Goal: Transaction & Acquisition: Book appointment/travel/reservation

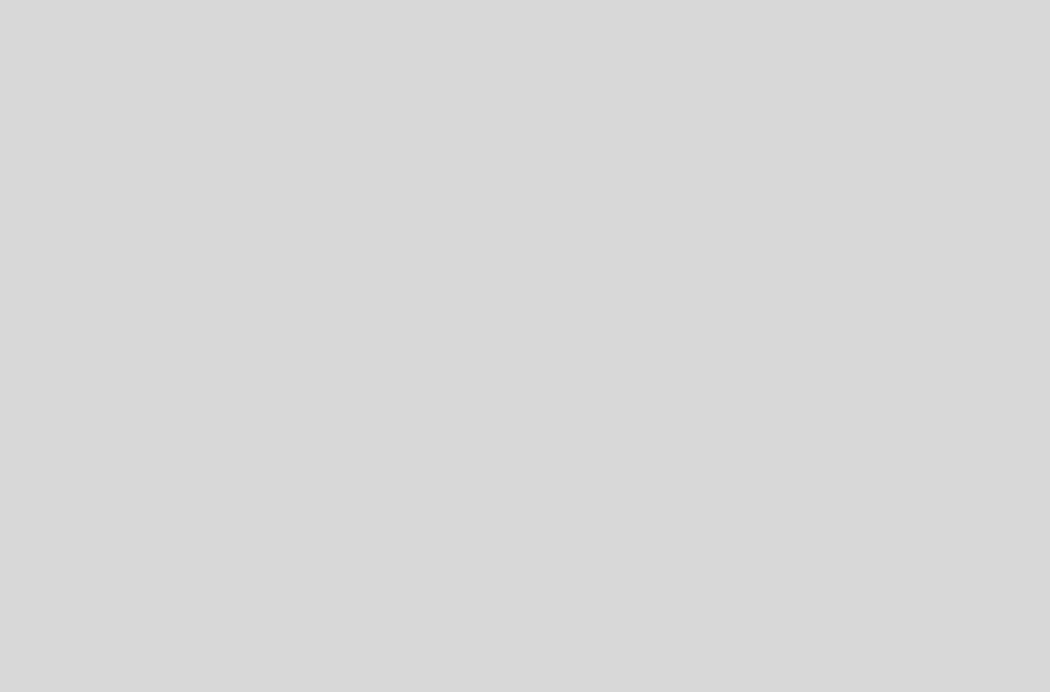
select select "es"
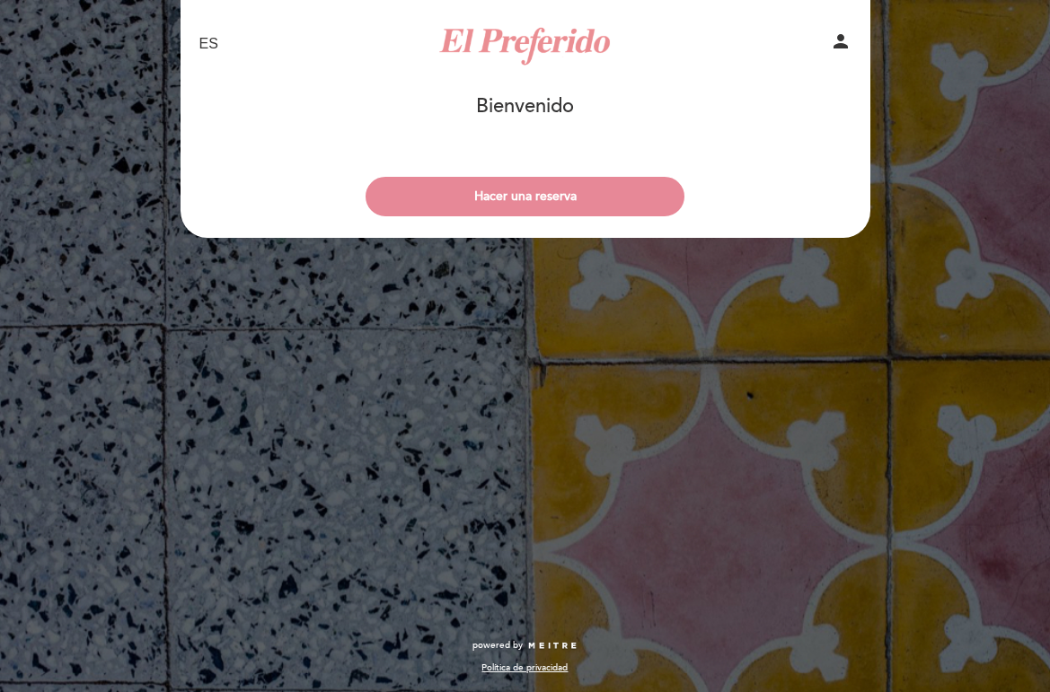
click at [513, 165] on div "Hacer una reserva" at bounding box center [525, 192] width 691 height 66
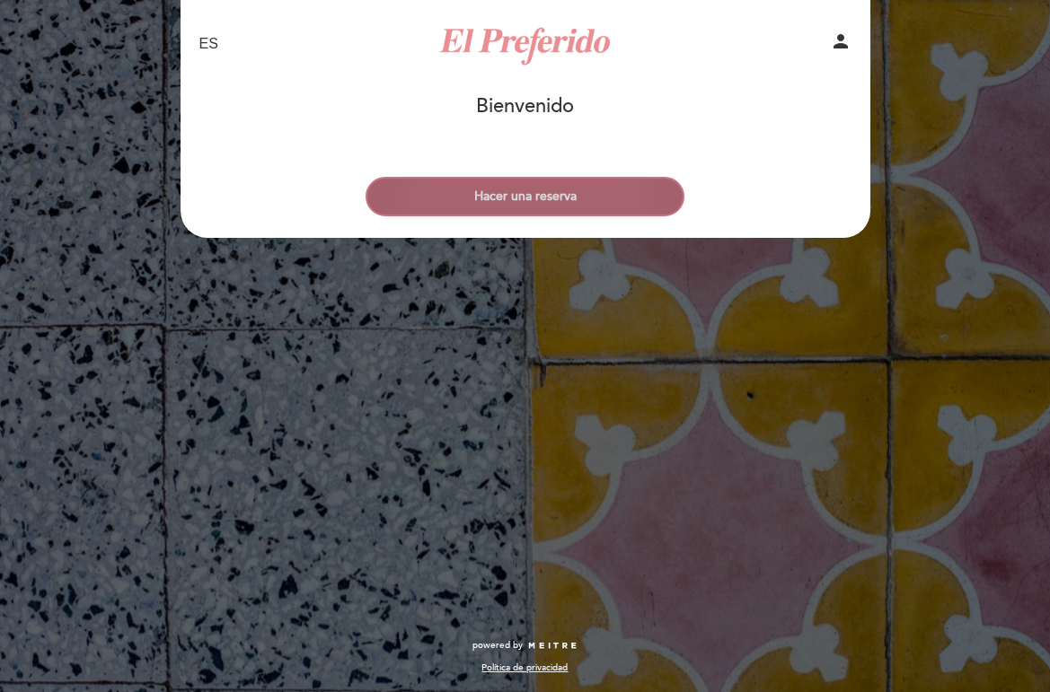
click at [518, 208] on button "Hacer una reserva" at bounding box center [524, 197] width 319 height 40
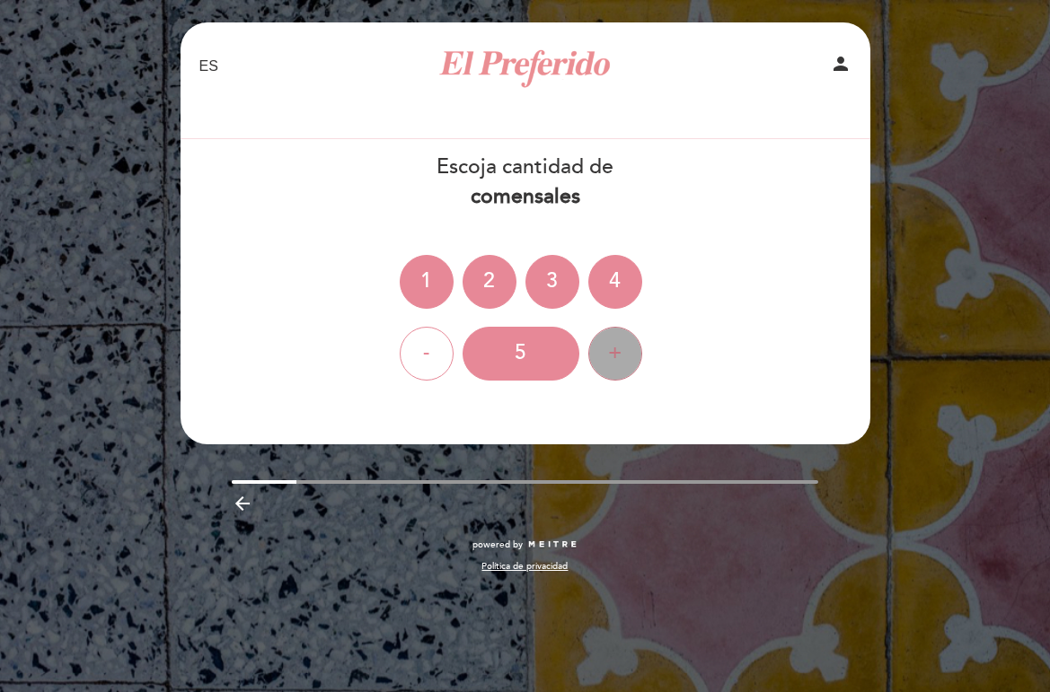
click at [624, 377] on div "+" at bounding box center [615, 354] width 54 height 54
click at [616, 357] on div "+" at bounding box center [615, 354] width 54 height 54
click at [618, 334] on div "+" at bounding box center [615, 354] width 54 height 54
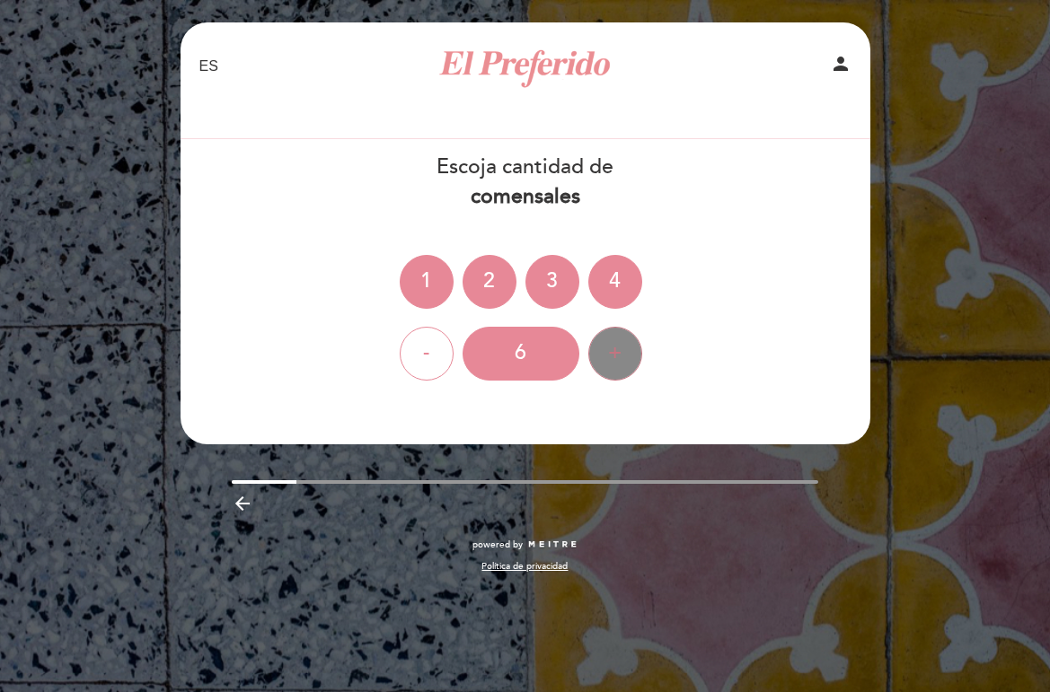
click at [618, 334] on div "+" at bounding box center [615, 354] width 54 height 54
click at [630, 360] on div "+" at bounding box center [615, 354] width 54 height 54
click at [630, 359] on div "+" at bounding box center [615, 354] width 54 height 54
click at [641, 352] on div "- 6 +" at bounding box center [525, 354] width 691 height 54
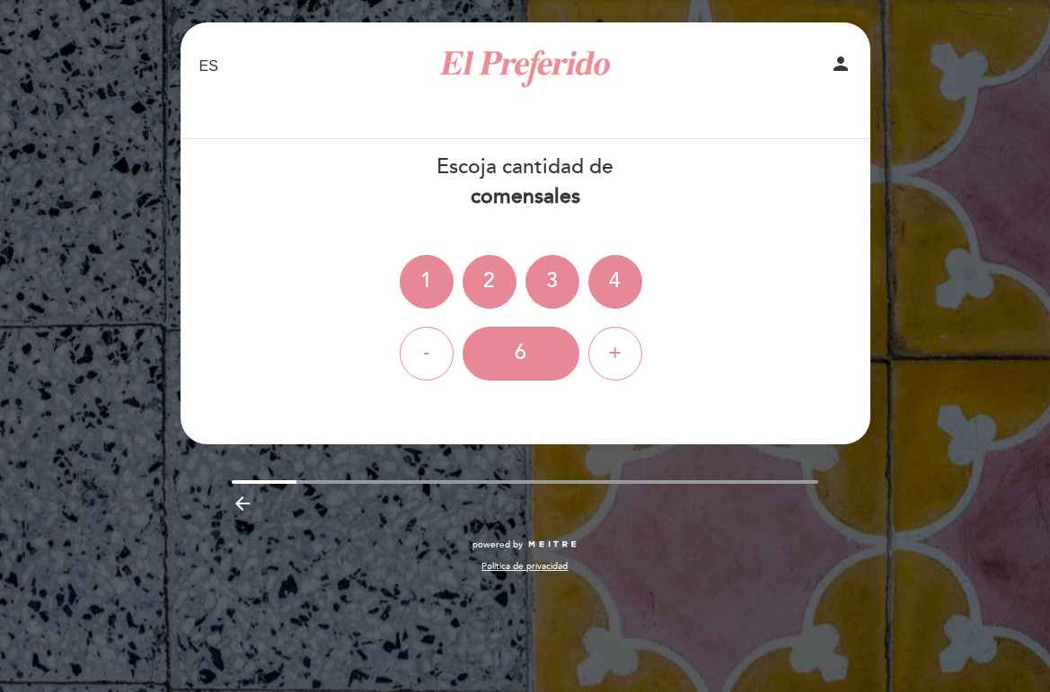
click at [641, 352] on div "- 6 +" at bounding box center [525, 354] width 691 height 54
click at [556, 352] on div "6" at bounding box center [520, 354] width 117 height 54
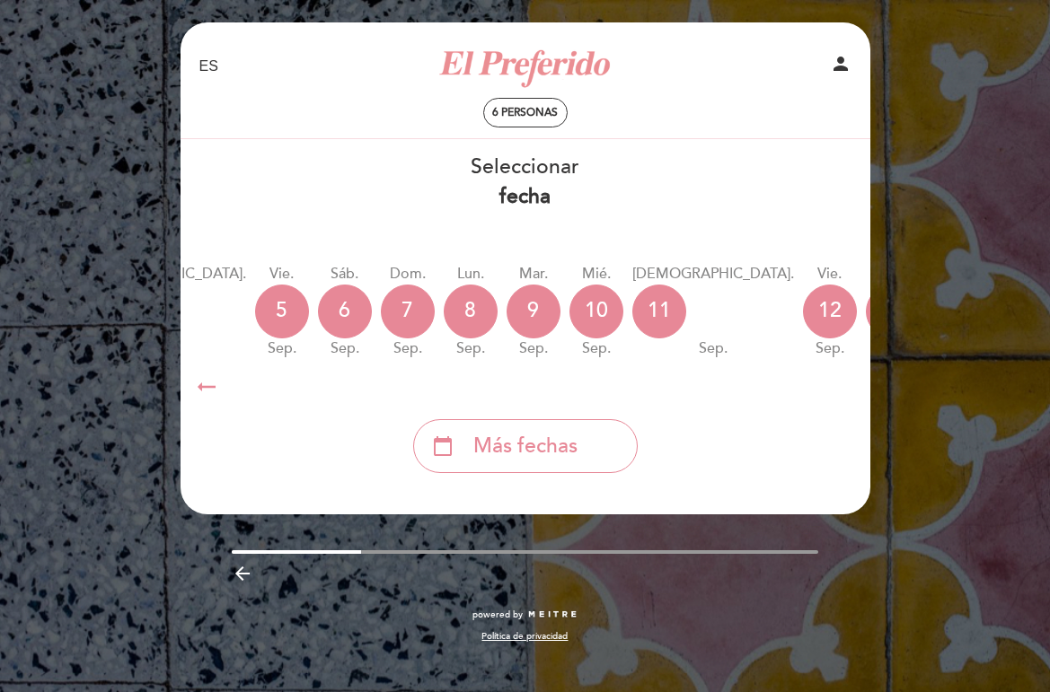
scroll to position [0, 528]
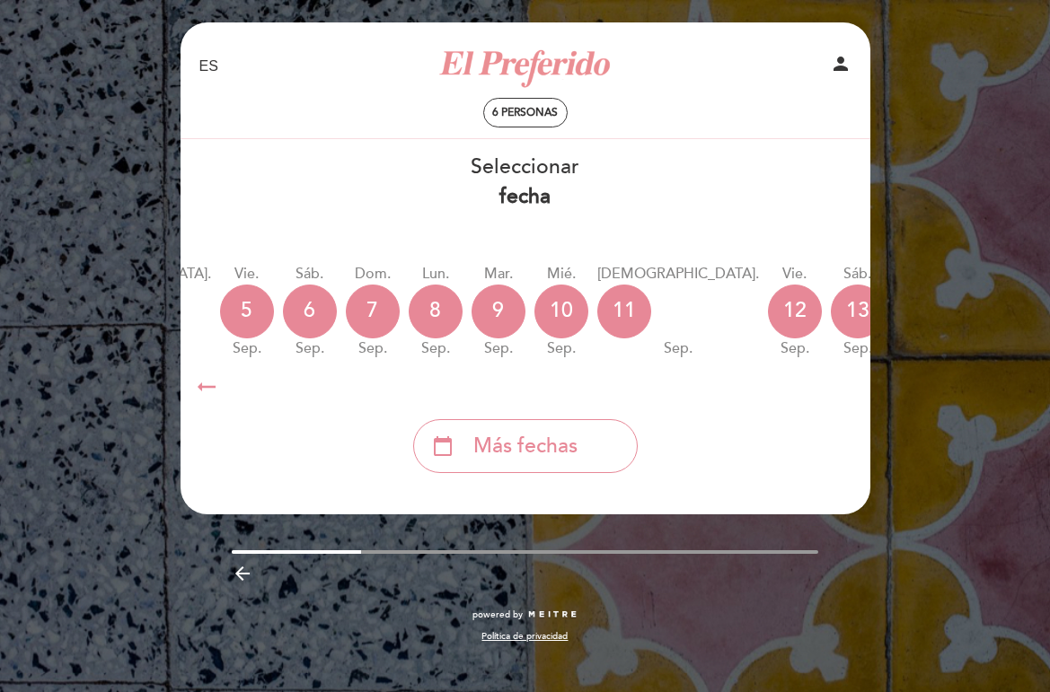
click at [1035, 312] on icon "calendar_today" at bounding box center [1046, 310] width 22 height 31
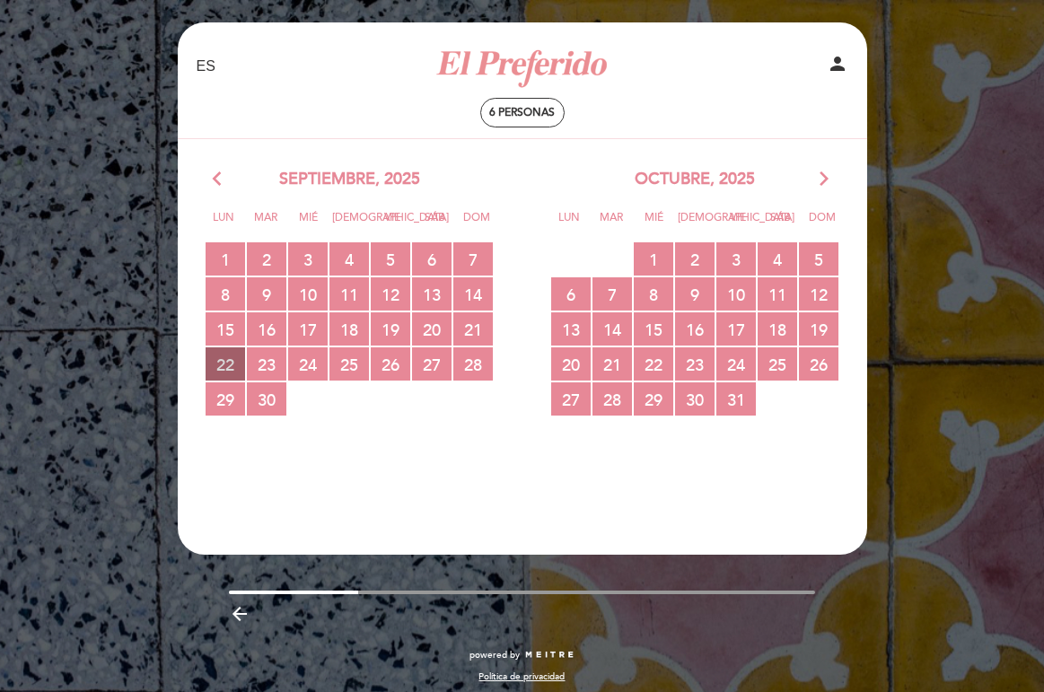
click at [229, 349] on span "22 RESERVAS DISPONIBLES" at bounding box center [226, 364] width 40 height 33
